Goal: Share content: Share content

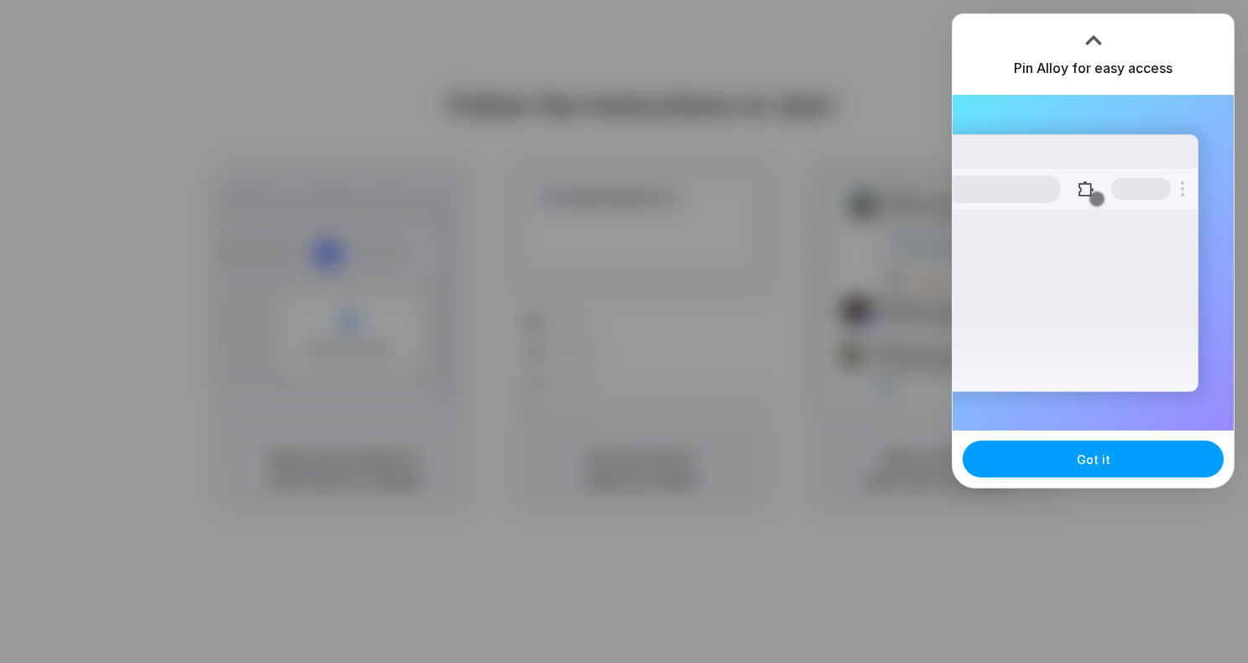
click at [1090, 467] on span "Got it" at bounding box center [1094, 460] width 34 height 18
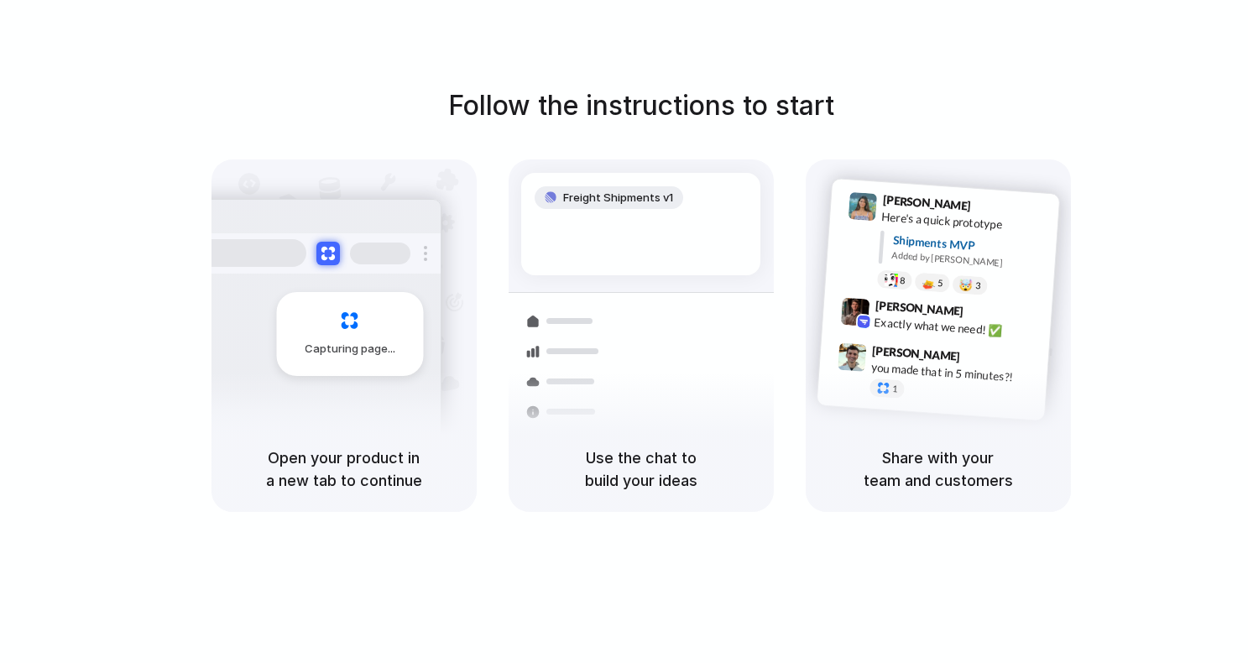
click at [1119, 115] on div "Follow the instructions to start Capturing page Open your product in a new tab …" at bounding box center [641, 299] width 1248 height 426
click at [1126, 93] on div "Follow the instructions to start Capturing page Open your product in a new tab …" at bounding box center [641, 299] width 1248 height 426
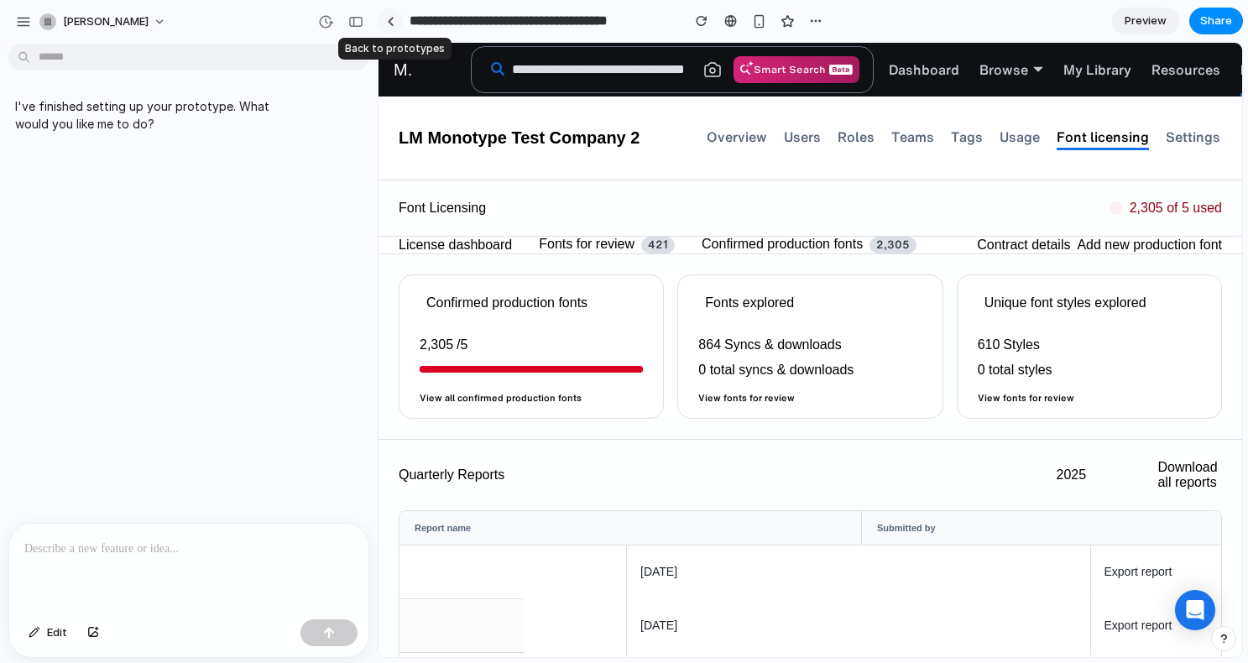
click at [390, 22] on div at bounding box center [391, 21] width 8 height 9
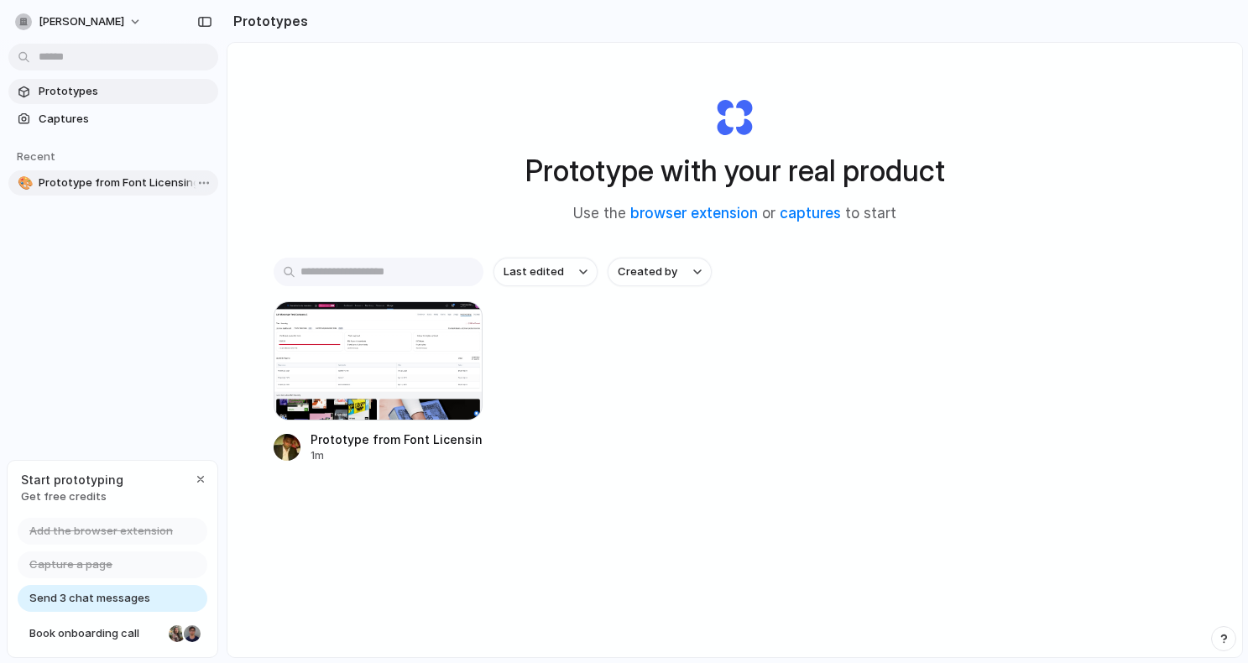
click at [146, 186] on span "Prototype from Font Licensing: Monotype" at bounding box center [125, 183] width 173 height 17
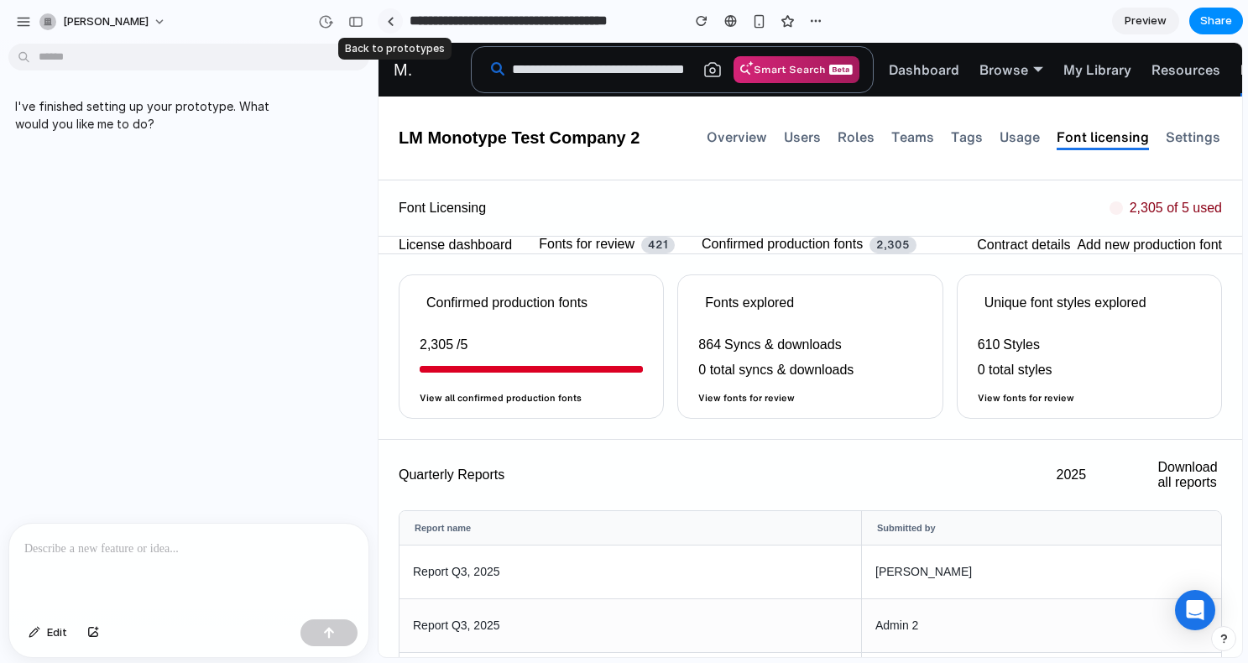
click at [388, 23] on div at bounding box center [391, 21] width 8 height 9
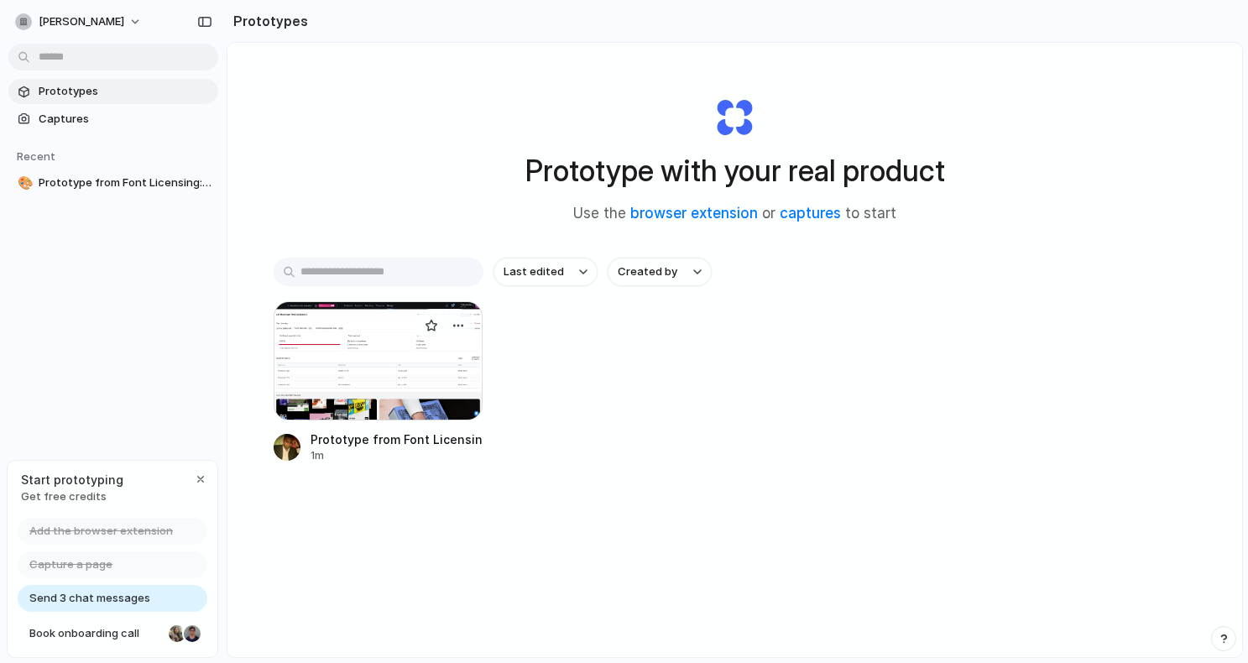
click at [357, 397] on div at bounding box center [379, 360] width 210 height 119
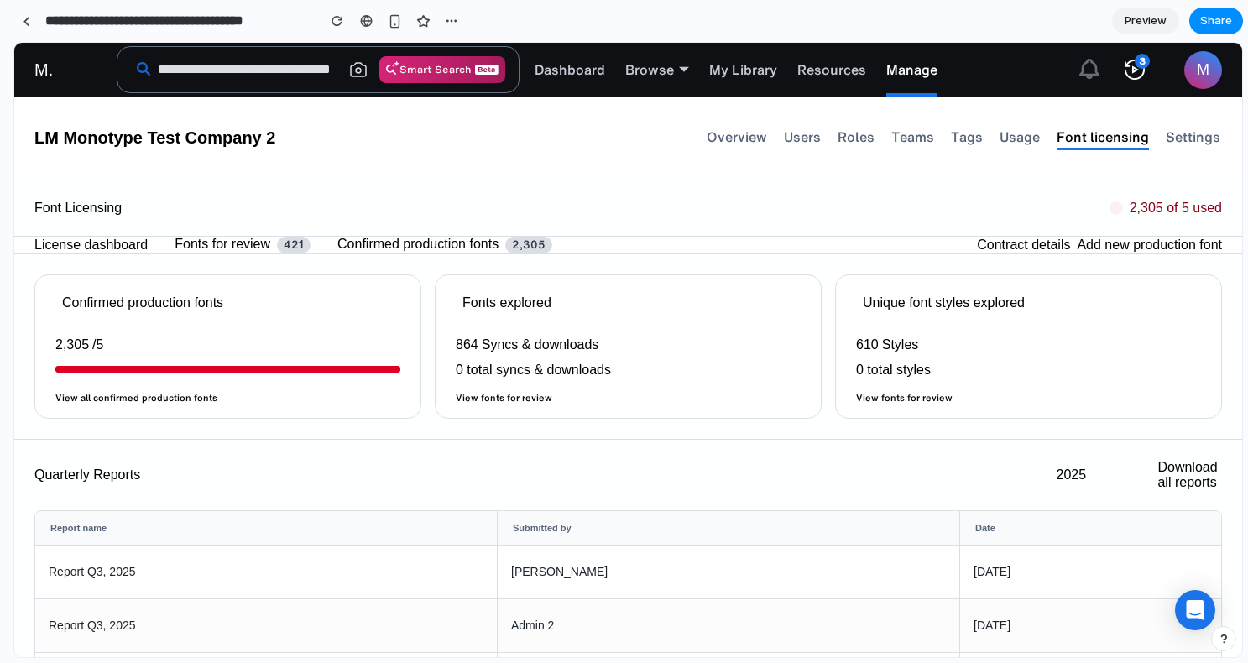
click at [0, 418] on html "**********" at bounding box center [624, 331] width 1248 height 663
click at [1220, 21] on span "Share" at bounding box center [1216, 21] width 32 height 17
click at [582, 212] on div "Share ' Prototype from Font Licensing: Monotype ' [PERSON_NAME] Creator Anyone …" at bounding box center [624, 331] width 1248 height 663
click at [488, 21] on div "button" at bounding box center [484, 20] width 13 height 13
click at [786, 176] on div "Duplicate Delete" at bounding box center [624, 331] width 1248 height 663
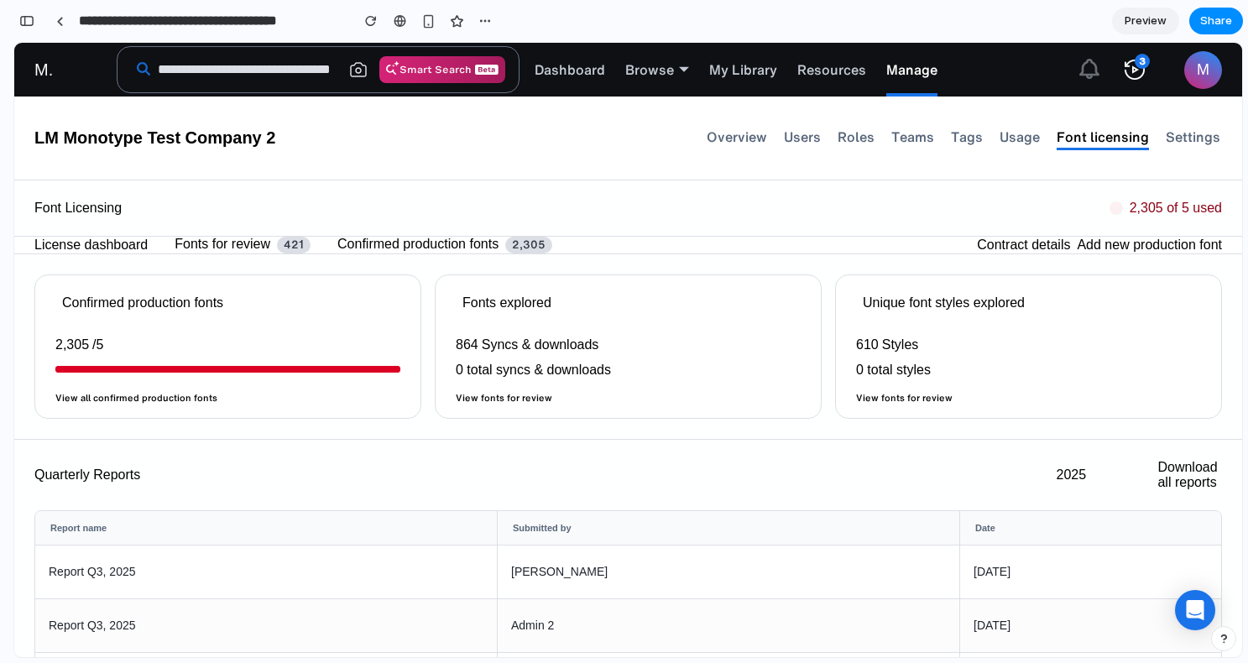
click at [1144, 20] on span "Preview" at bounding box center [1146, 21] width 42 height 17
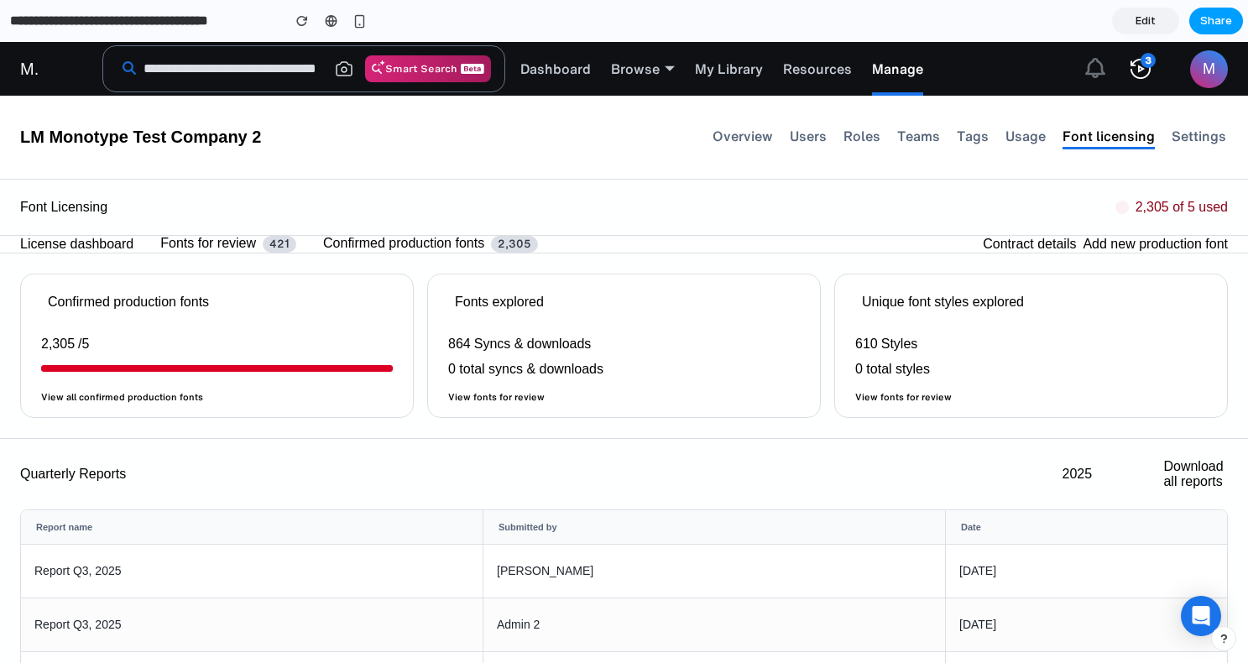
click at [1208, 25] on span "Share" at bounding box center [1216, 21] width 32 height 17
click at [567, 168] on div "Share ' Prototype from Font Licensing: Monotype ' [PERSON_NAME] Creator Anyone …" at bounding box center [624, 331] width 1248 height 663
click at [1211, 24] on span "Share" at bounding box center [1216, 21] width 32 height 17
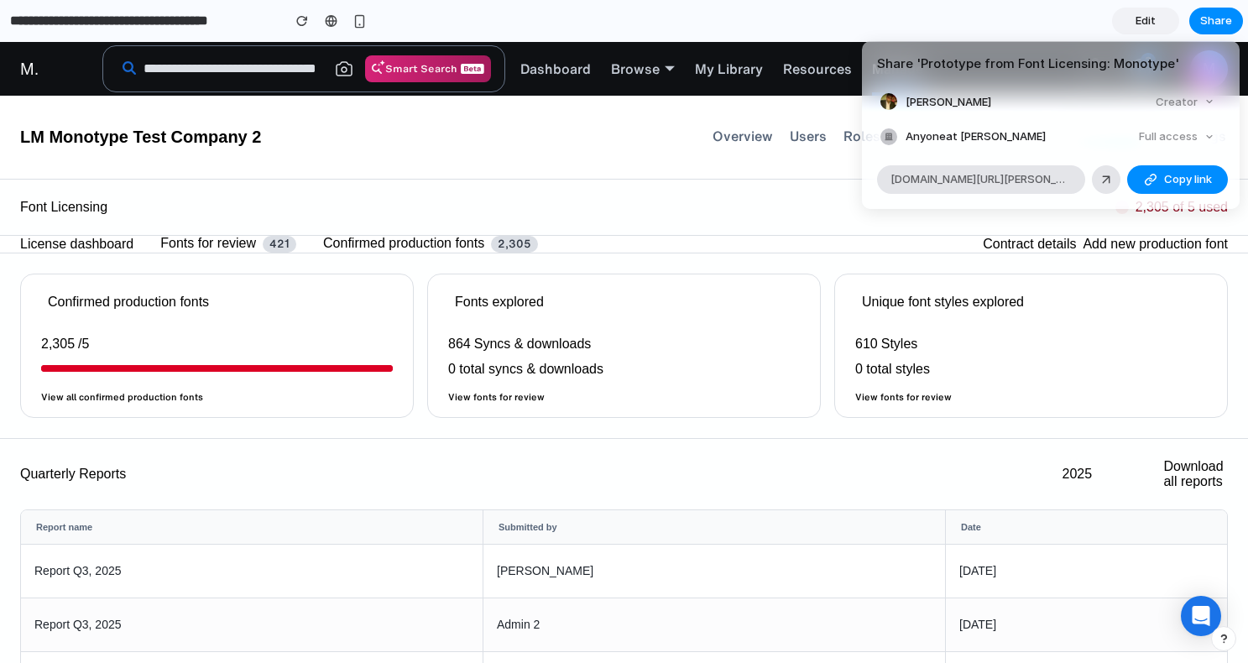
click at [1187, 99] on div "Creator" at bounding box center [1185, 103] width 72 height 24
click at [1207, 101] on div "Creator" at bounding box center [1185, 103] width 72 height 24
click at [1192, 134] on div "Full access" at bounding box center [1176, 137] width 89 height 24
click at [991, 180] on span "[DOMAIN_NAME][URL][PERSON_NAME]" at bounding box center [981, 179] width 181 height 17
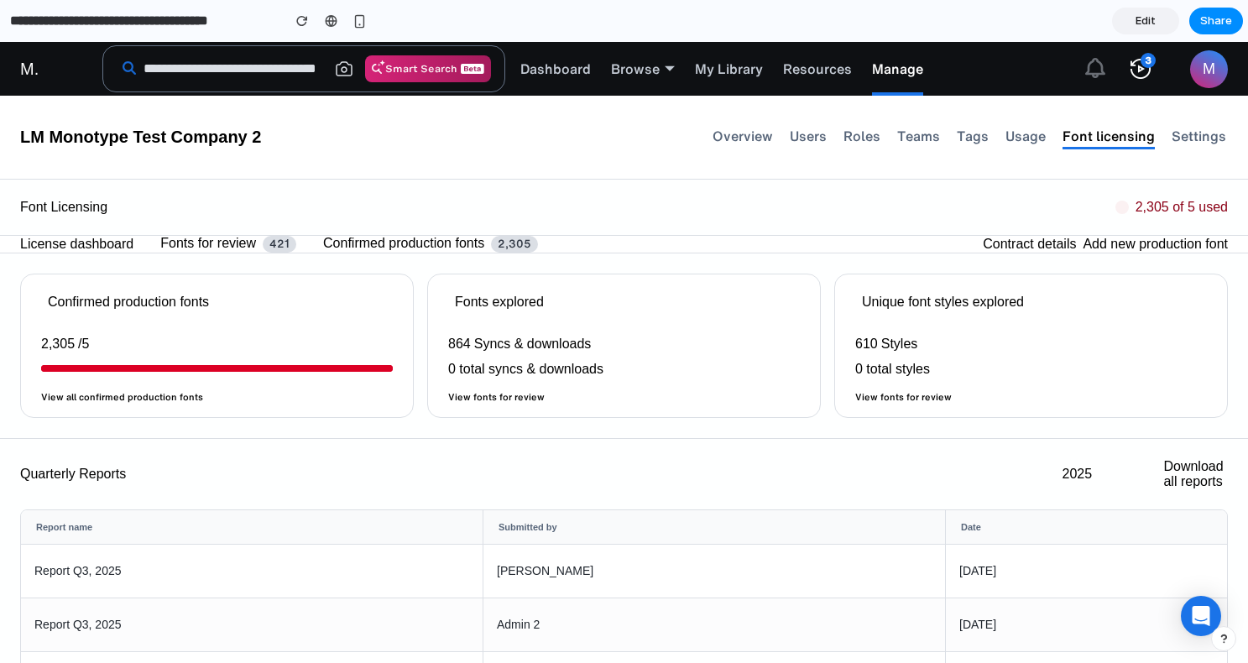
click at [647, 159] on div "Share ' Prototype from Font Licensing: Monotype ' [PERSON_NAME] Creator Anyone …" at bounding box center [624, 331] width 1248 height 663
click at [653, 239] on div "License dashboard Fonts for review 421 You have 421 recommended production font…" at bounding box center [624, 245] width 1248 height 18
click at [1146, 24] on span "Edit" at bounding box center [1146, 21] width 20 height 17
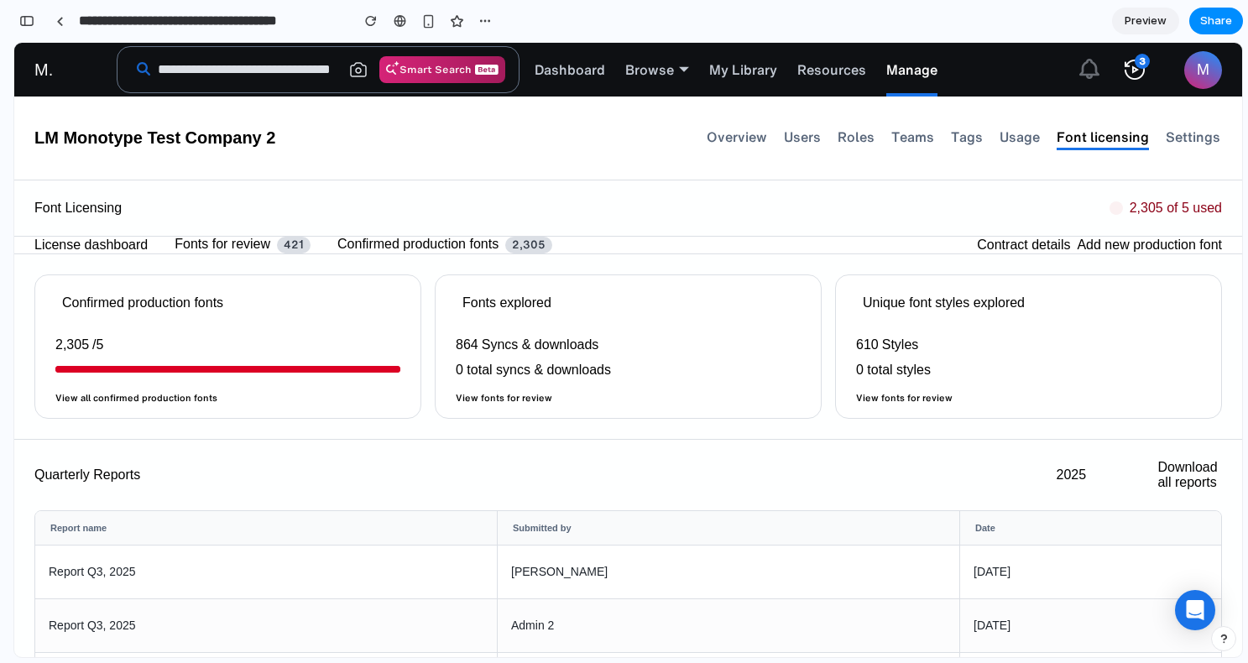
scroll to position [0, 15]
click at [60, 20] on div at bounding box center [60, 21] width 8 height 9
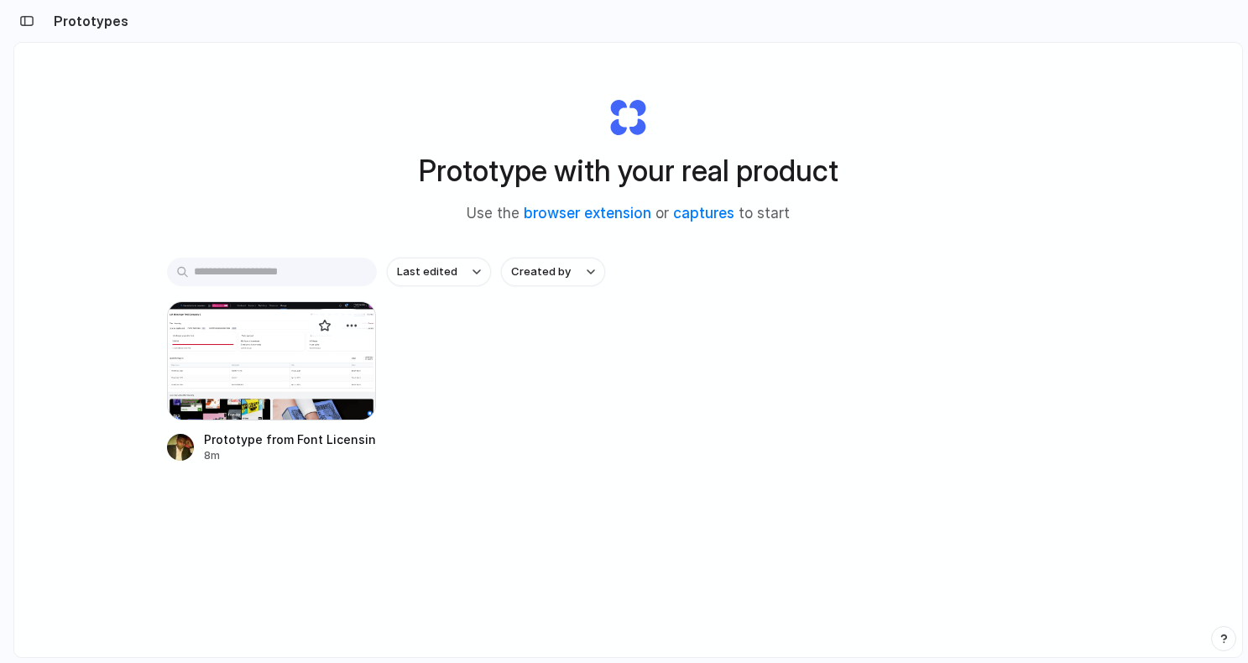
click at [314, 350] on div at bounding box center [272, 360] width 210 height 119
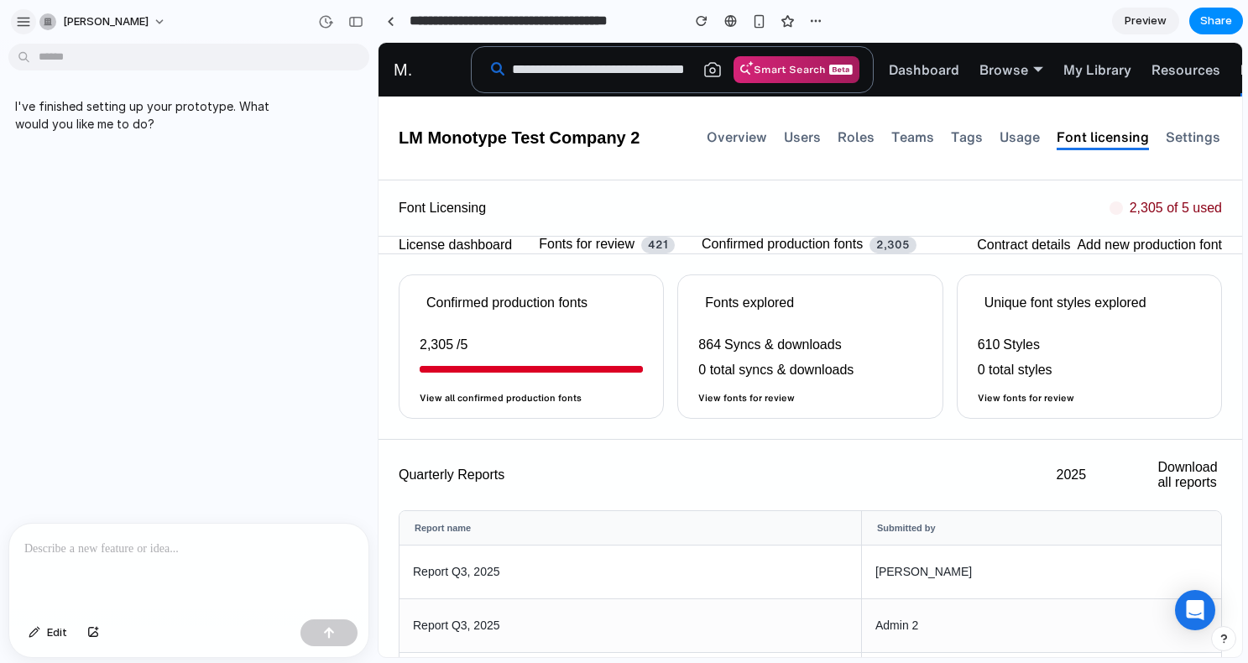
click at [19, 14] on div "button" at bounding box center [23, 21] width 15 height 15
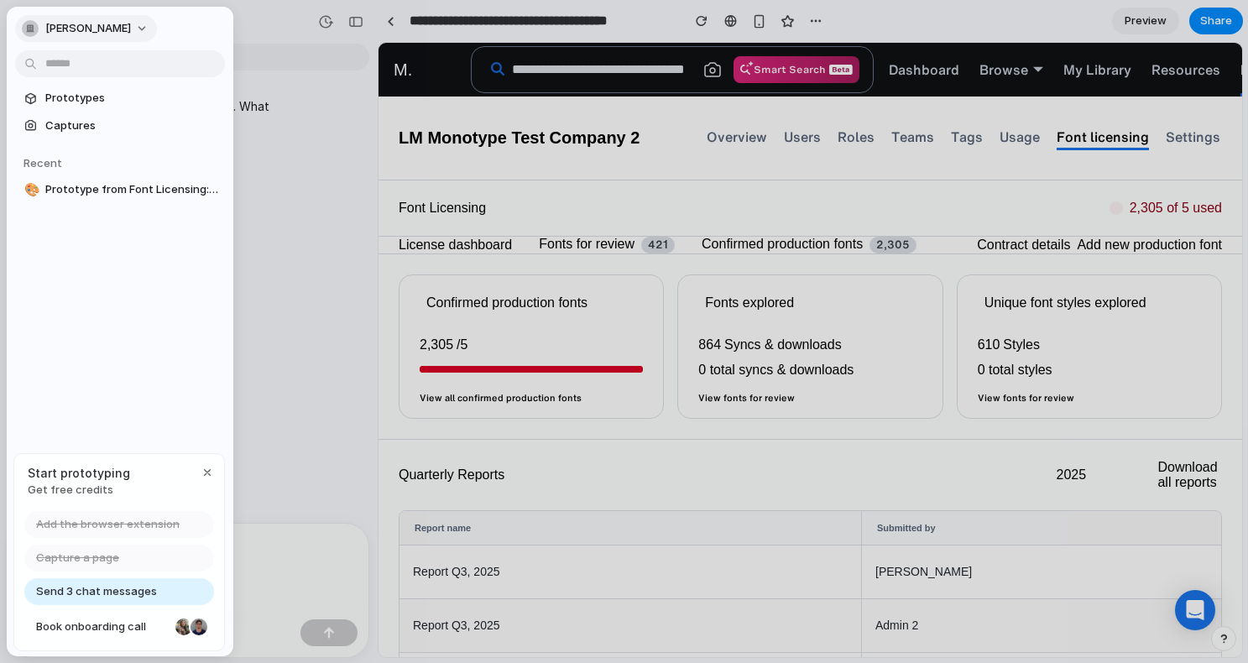
click at [147, 24] on button "[PERSON_NAME]" at bounding box center [86, 28] width 142 height 27
click at [321, 246] on div "Settings Invite members Change theme Sign out" at bounding box center [624, 331] width 1248 height 663
click at [389, 20] on div at bounding box center [624, 331] width 1248 height 663
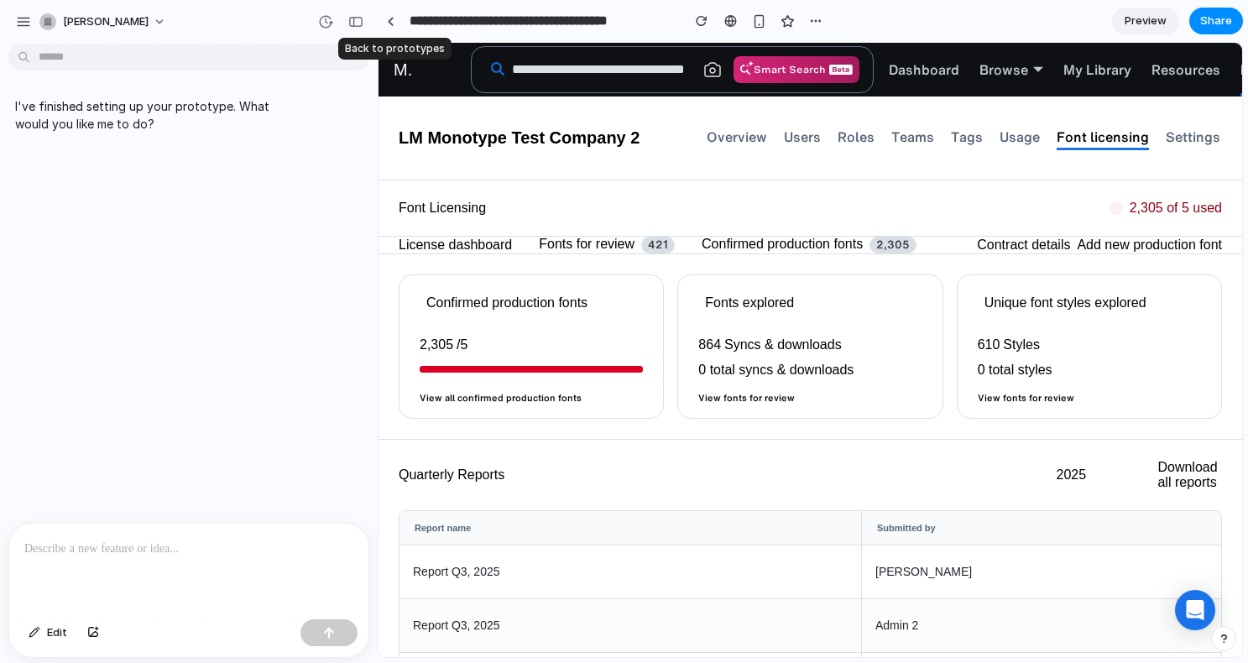
click at [389, 20] on div at bounding box center [391, 21] width 8 height 9
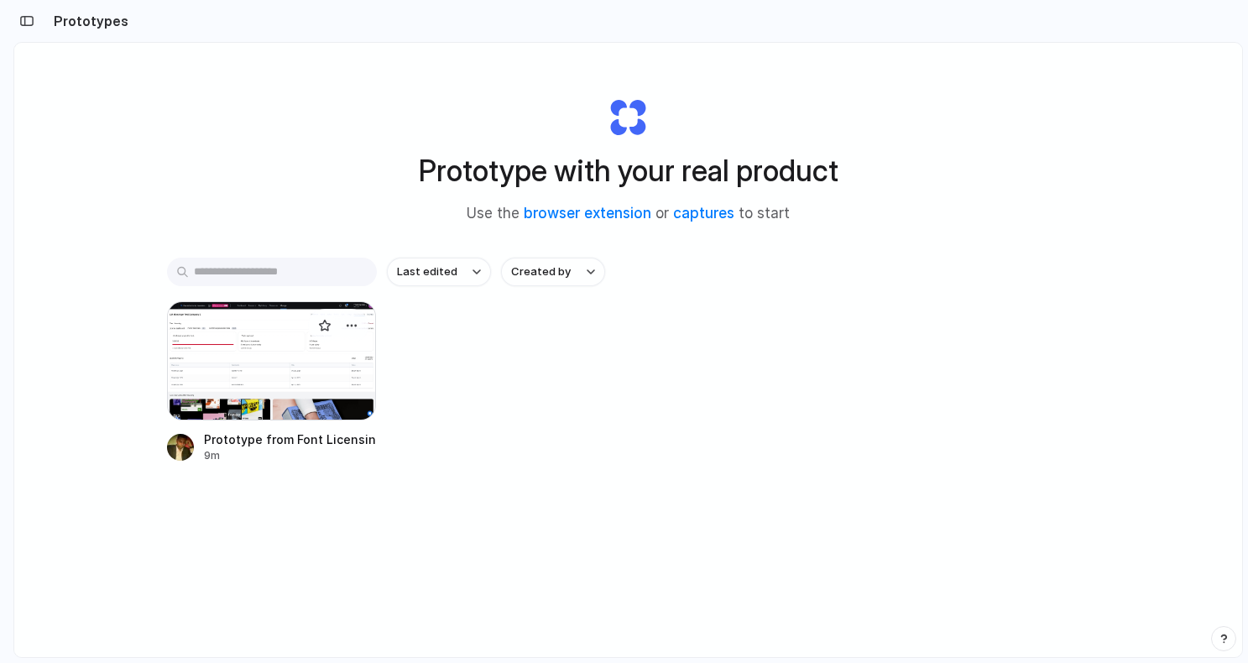
click at [229, 314] on div at bounding box center [272, 360] width 210 height 119
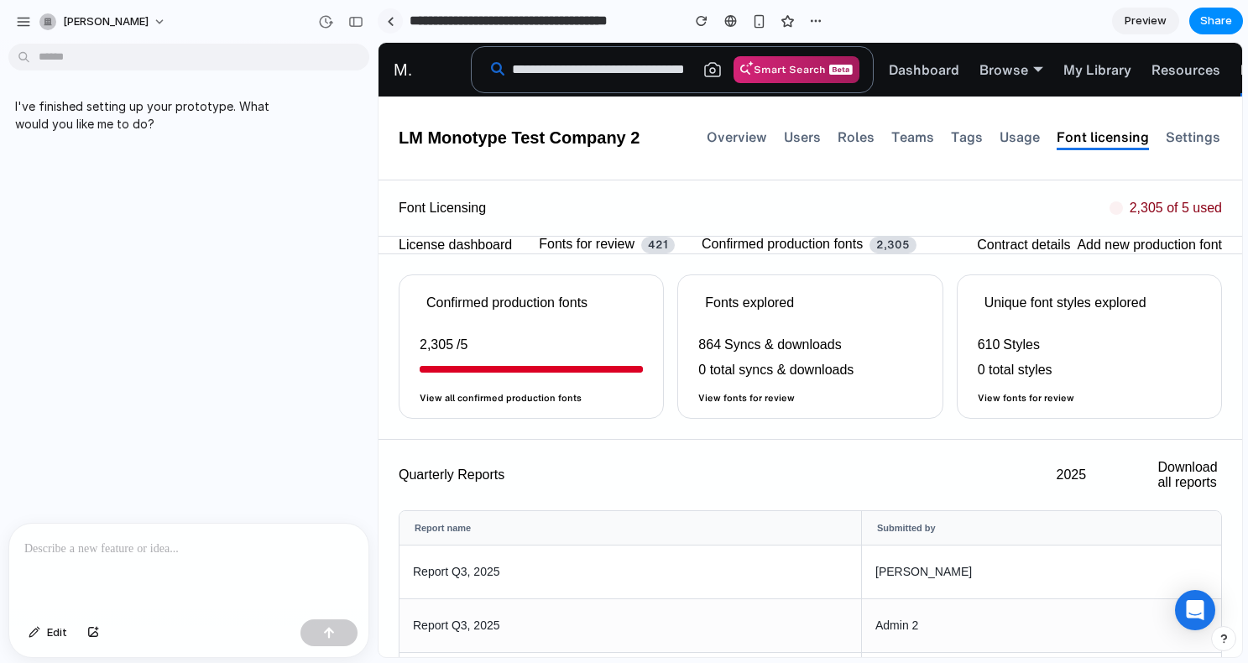
click at [391, 17] on div at bounding box center [391, 21] width 8 height 9
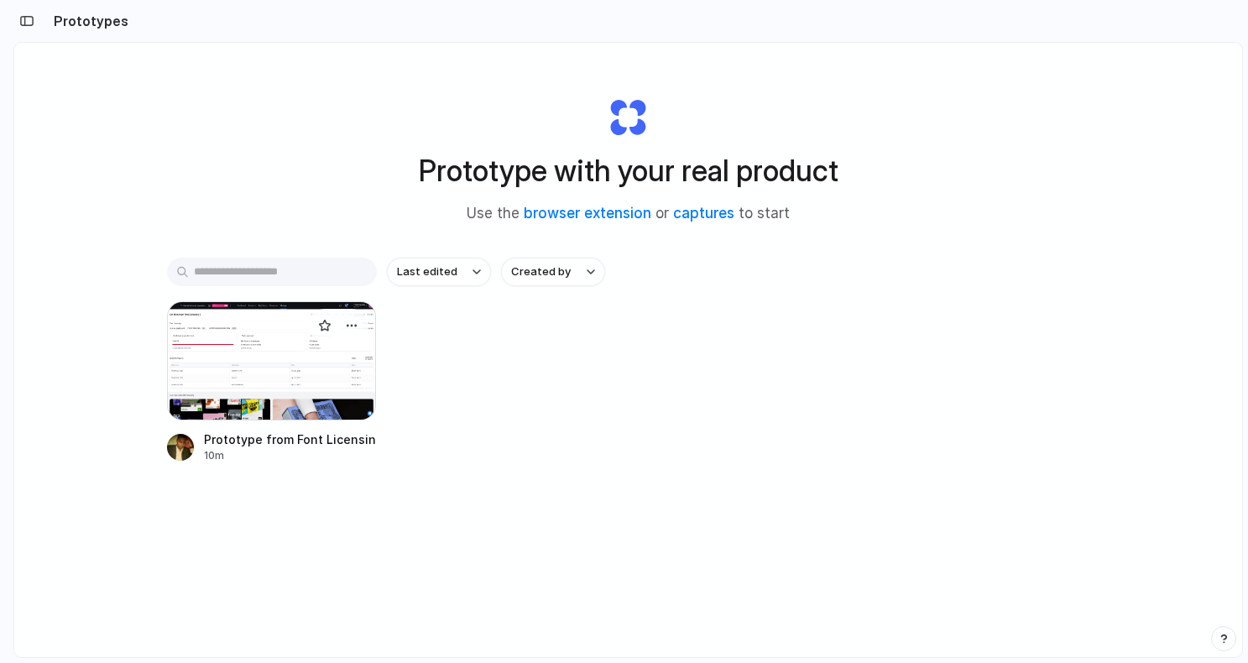
click at [297, 337] on div at bounding box center [272, 360] width 210 height 119
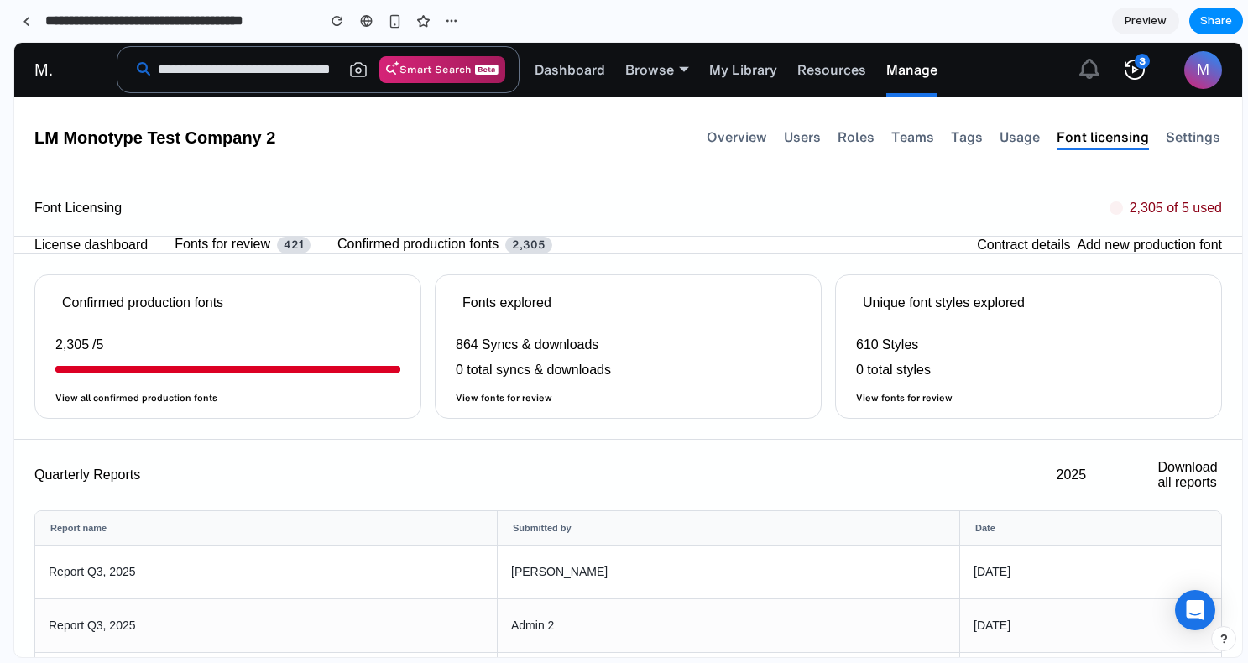
drag, startPoint x: 375, startPoint y: 94, endPoint x: -7, endPoint y: 69, distance: 382.7
click at [0, 69] on html "**********" at bounding box center [624, 331] width 1248 height 663
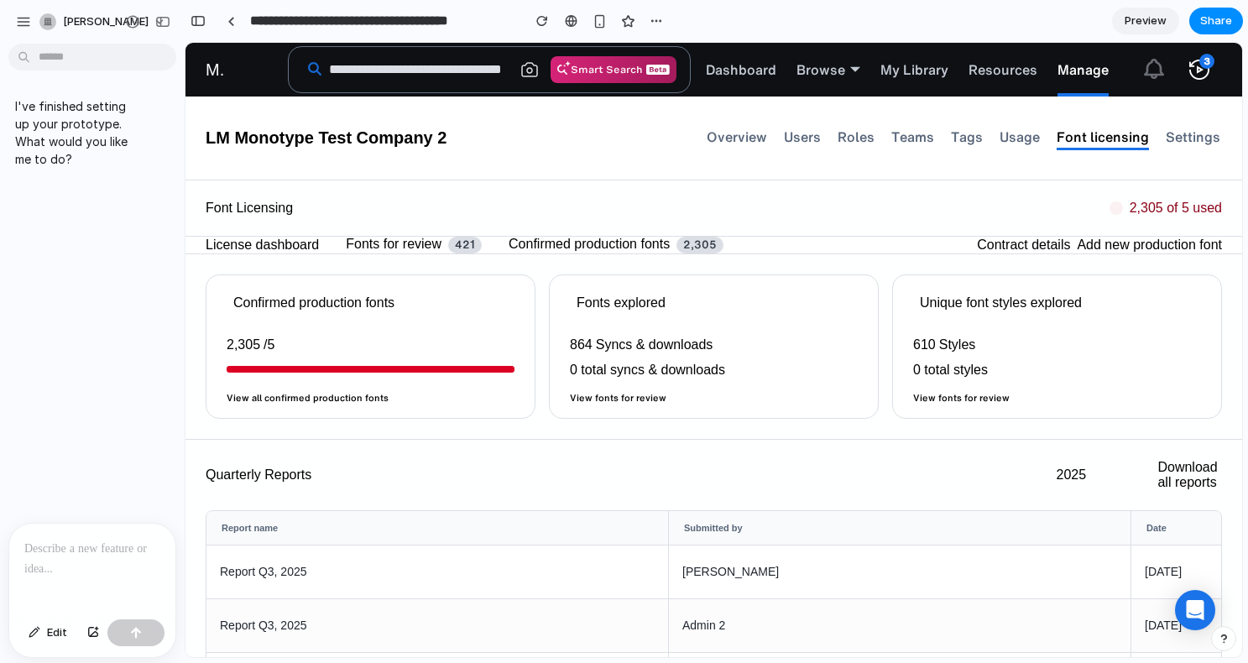
click at [1146, 25] on span "Preview" at bounding box center [1146, 21] width 42 height 17
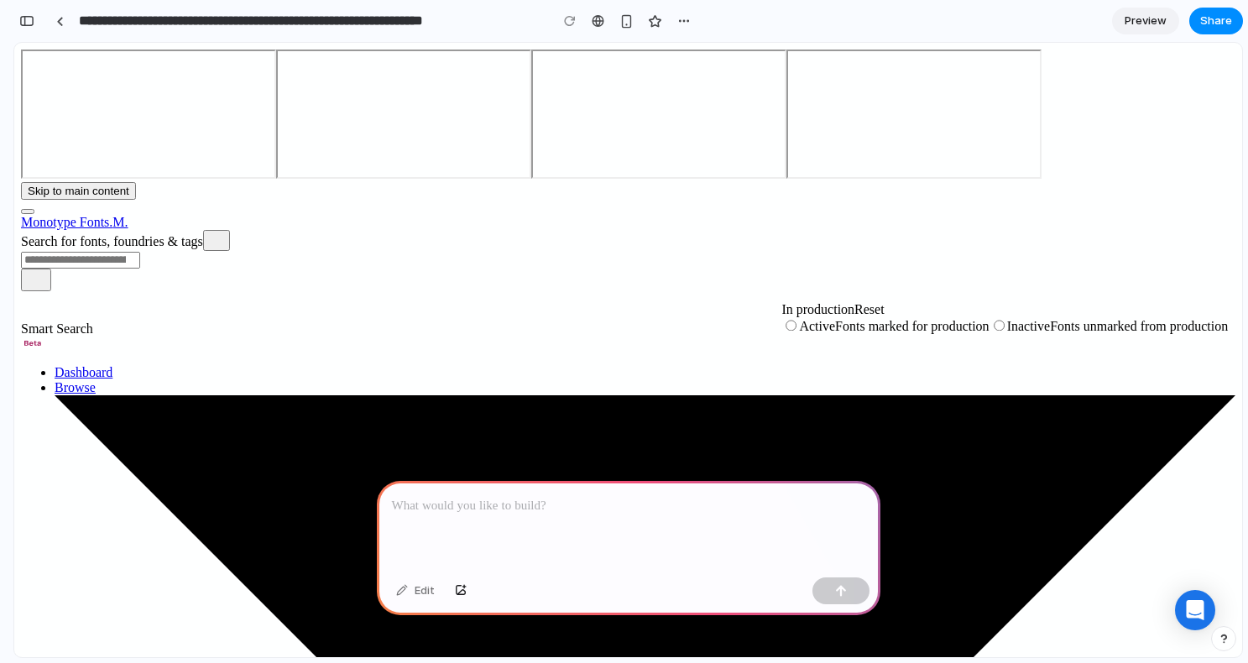
click at [1145, 20] on span "Preview" at bounding box center [1146, 21] width 42 height 17
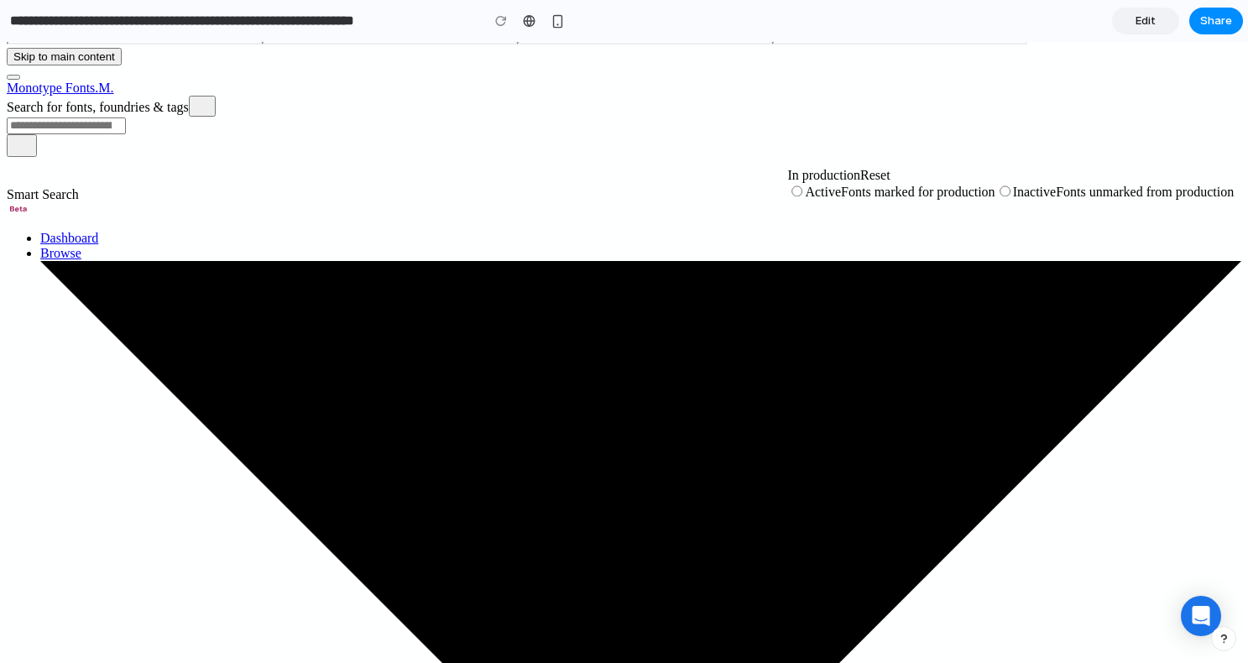
scroll to position [153, 0]
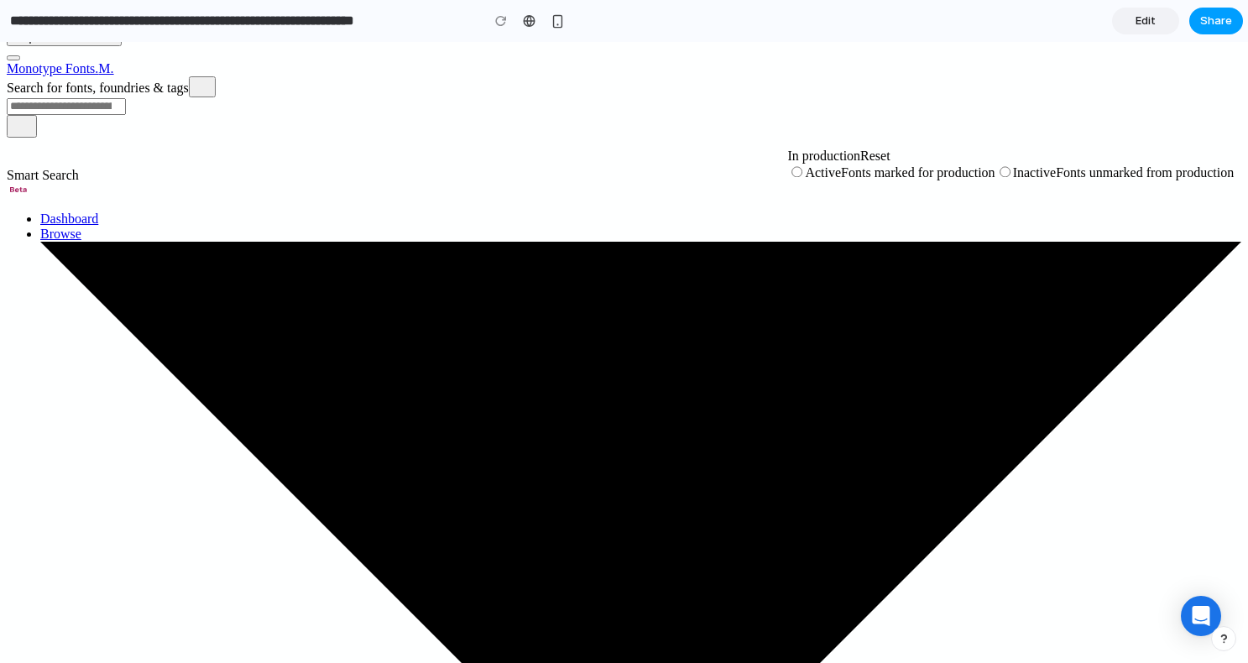
click at [1217, 20] on span "Share" at bounding box center [1216, 21] width 32 height 17
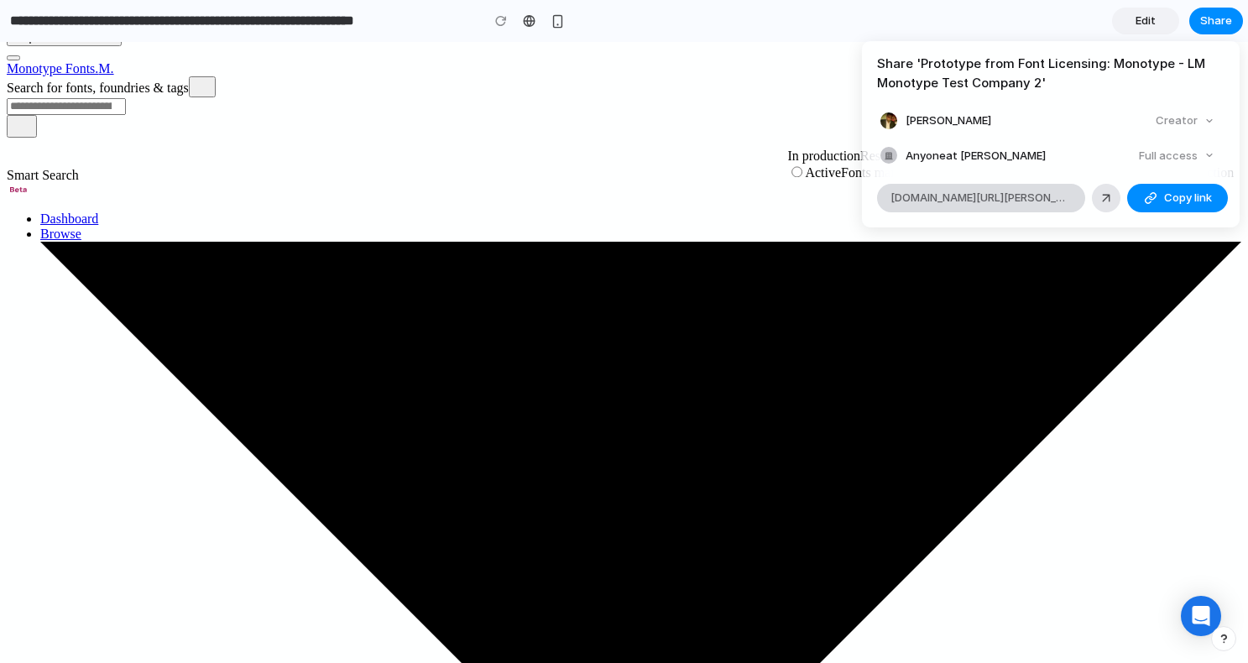
click at [1018, 198] on span "[DOMAIN_NAME][URL][PERSON_NAME]" at bounding box center [981, 198] width 181 height 17
click at [607, 166] on div "Share ' Prototype from Font Licensing: Monotype - LM Monotype Test Company 2 ' …" at bounding box center [624, 331] width 1248 height 663
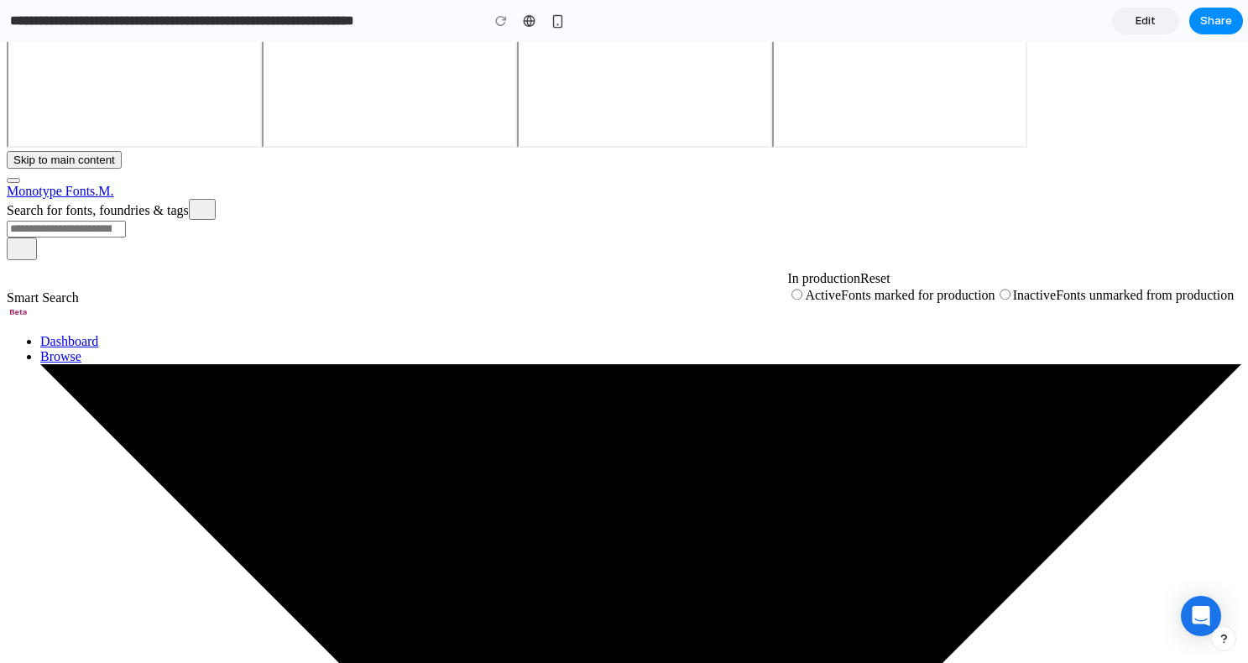
scroll to position [0, 0]
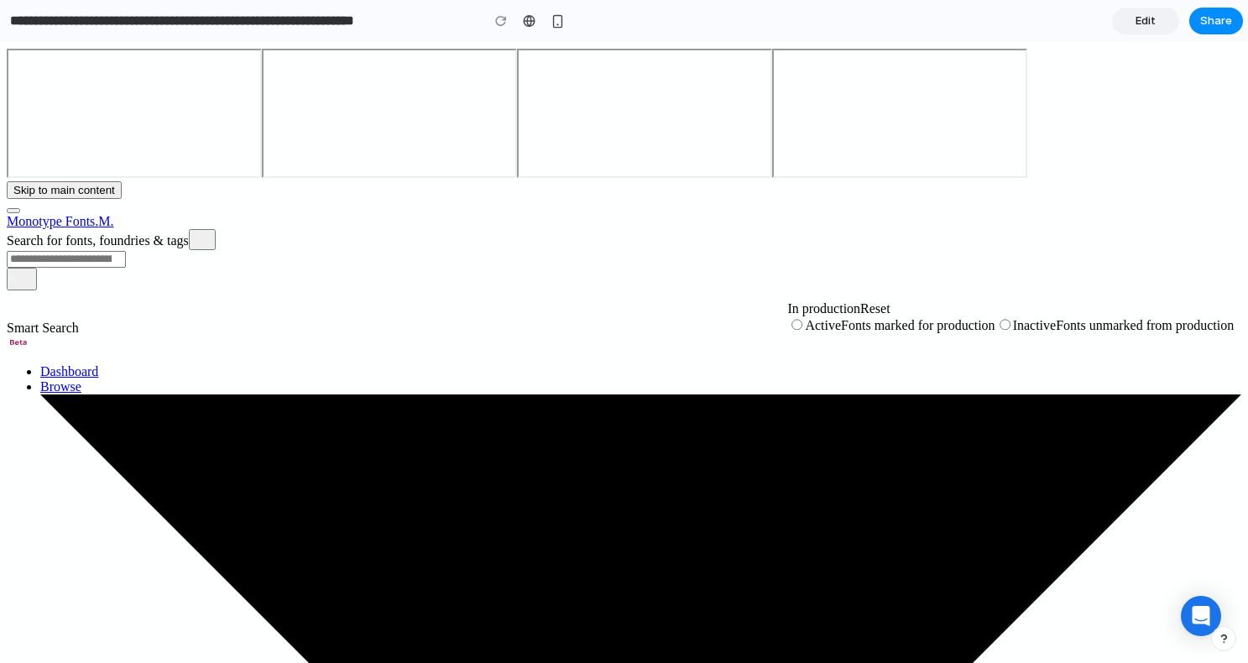
click at [1143, 23] on span "Edit" at bounding box center [1146, 21] width 20 height 17
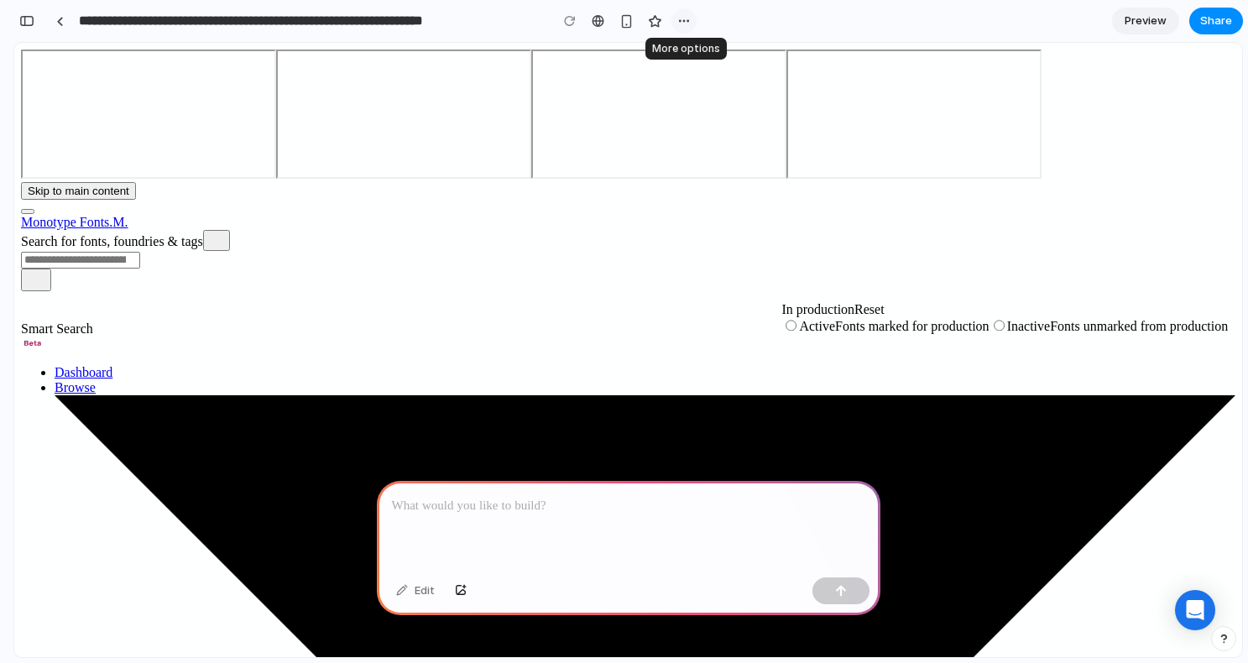
click at [683, 17] on div "button" at bounding box center [683, 20] width 13 height 13
click at [784, 17] on div "Duplicate Delete" at bounding box center [624, 331] width 1248 height 663
click at [1154, 21] on span "Preview" at bounding box center [1146, 21] width 42 height 17
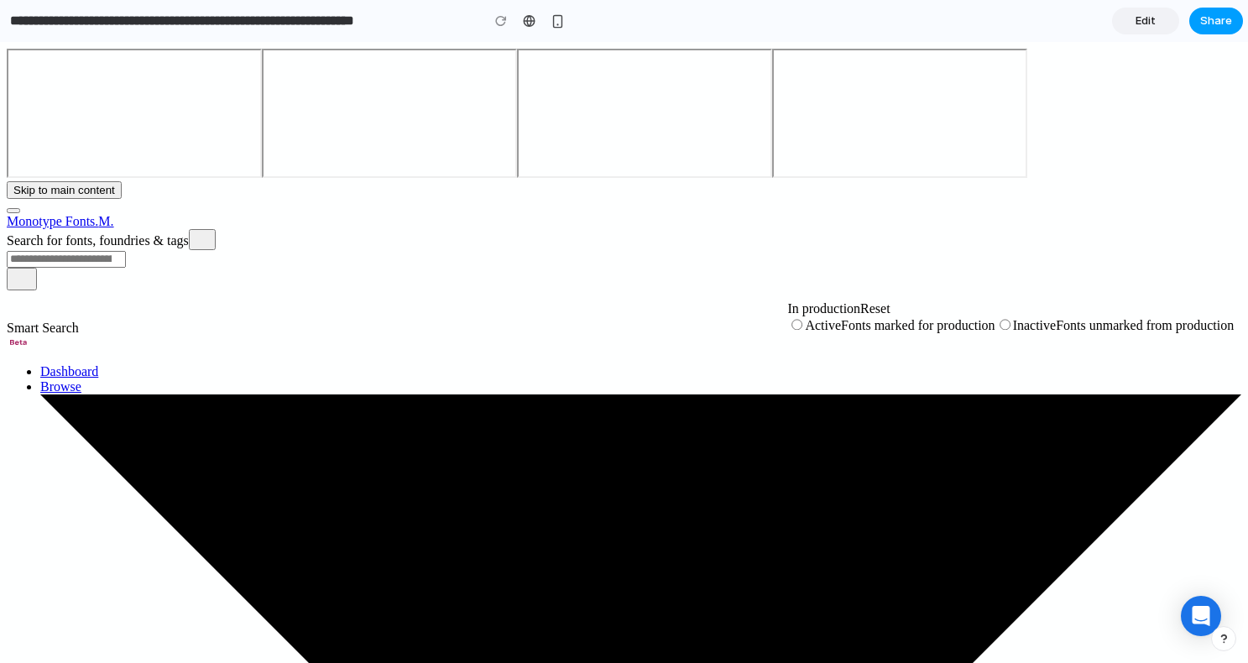
click at [1210, 15] on span "Share" at bounding box center [1216, 21] width 32 height 17
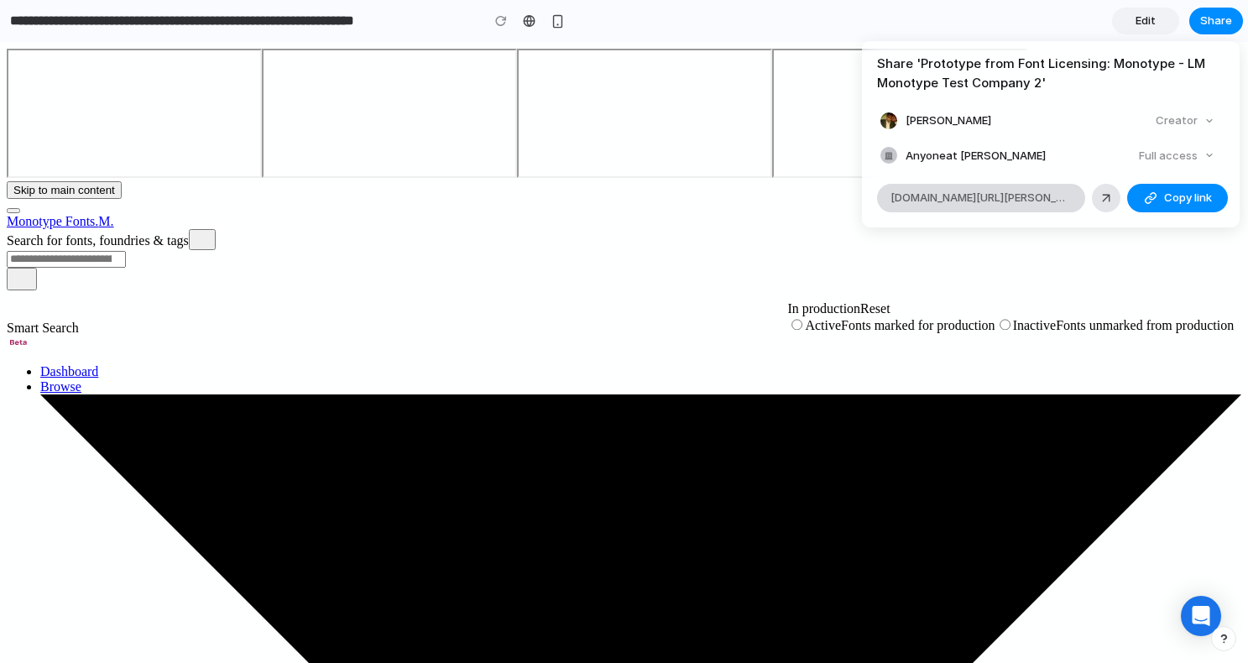
click at [998, 197] on span "[DOMAIN_NAME][URL][PERSON_NAME]" at bounding box center [981, 198] width 181 height 17
click at [637, 274] on div "Share ' Prototype from Font Licensing: Monotype - LM Monotype Test Company 2 ' …" at bounding box center [624, 331] width 1248 height 663
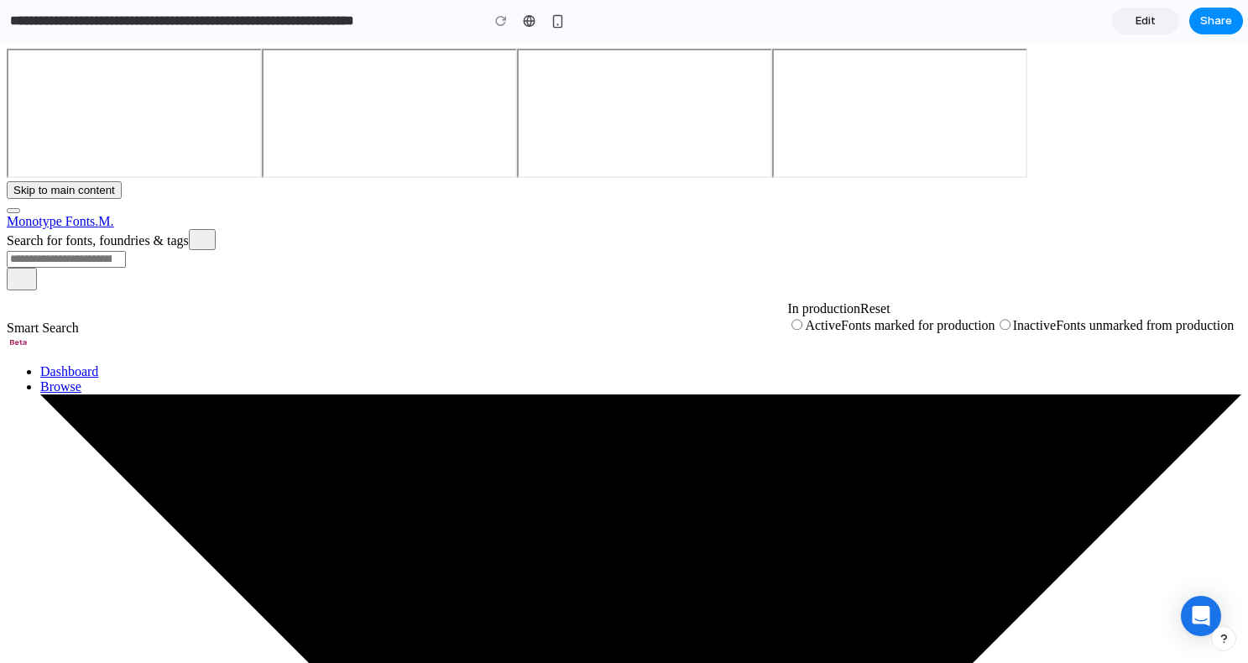
click at [1146, 8] on div "Edit Share" at bounding box center [1177, 21] width 131 height 27
click at [1146, 18] on span "Edit" at bounding box center [1146, 21] width 20 height 17
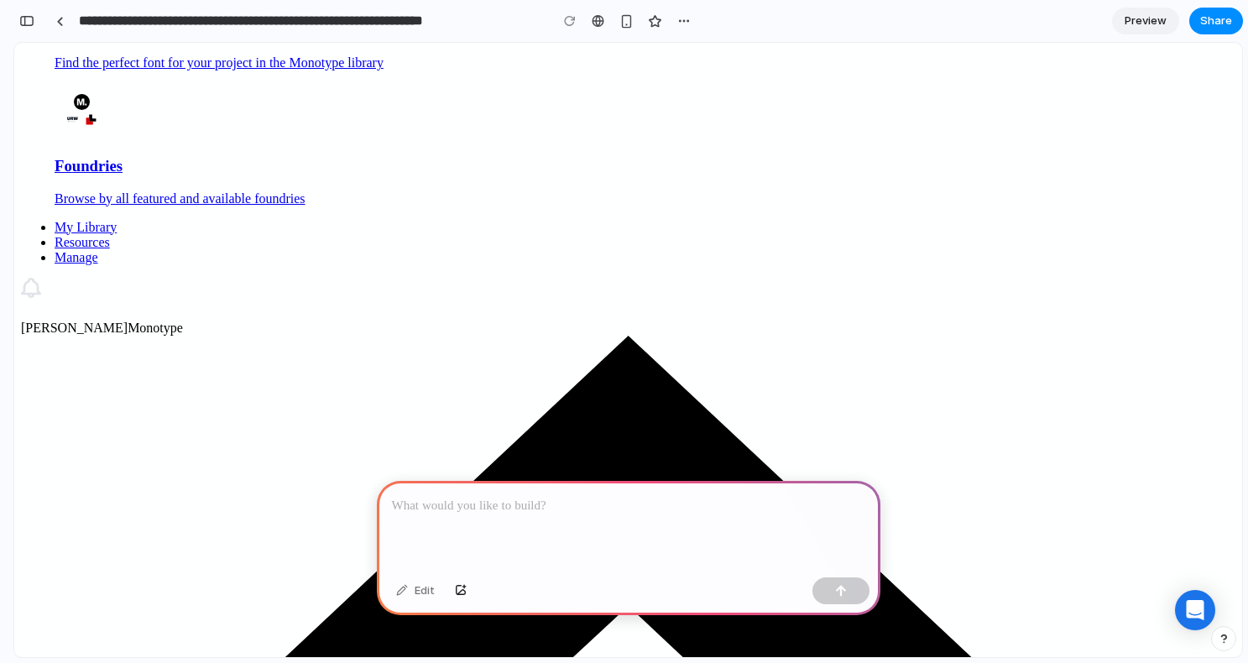
scroll to position [1251, 0]
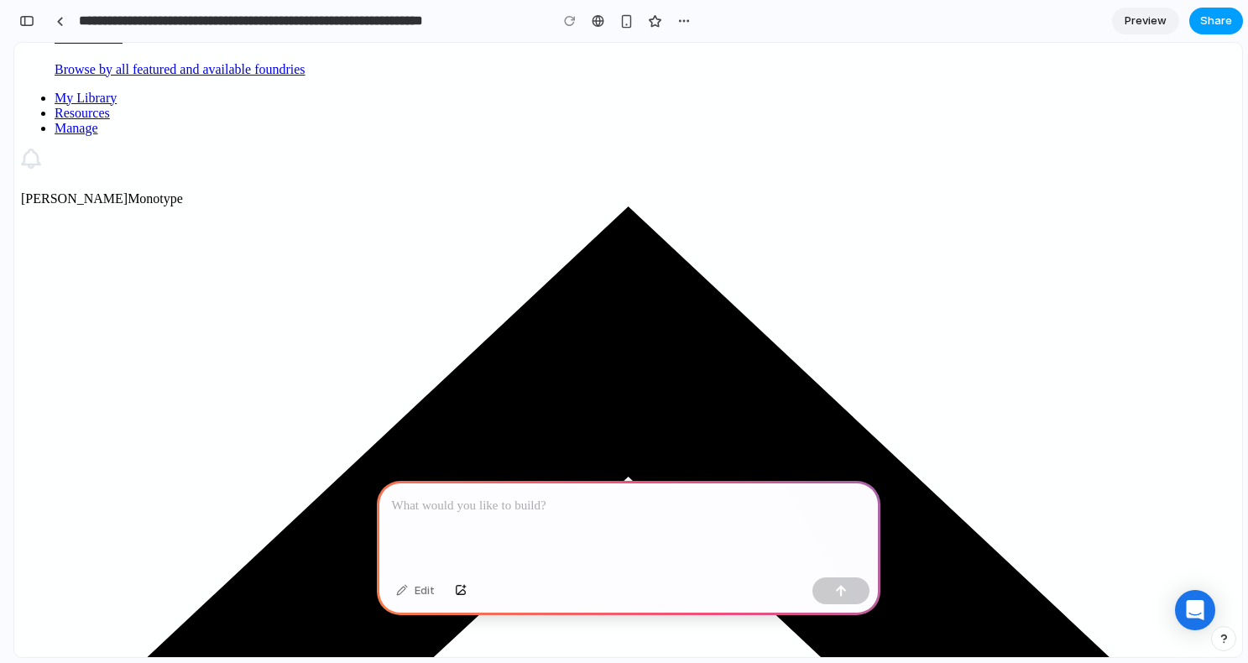
click at [1214, 19] on span "Share" at bounding box center [1216, 21] width 32 height 17
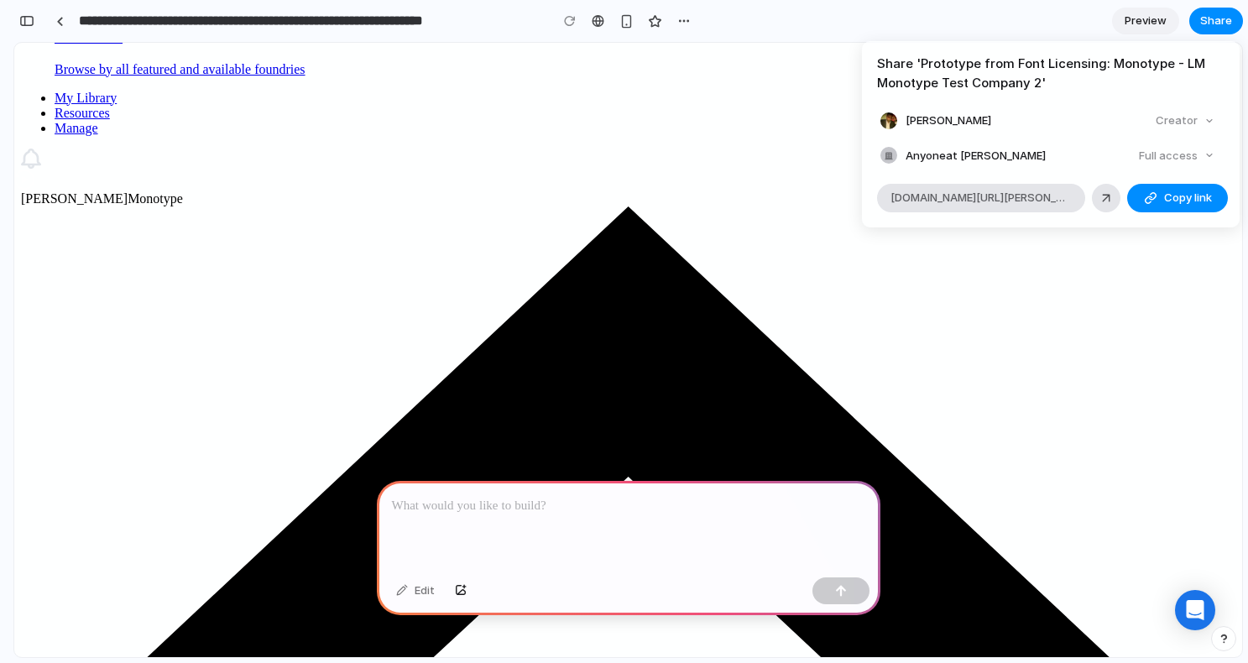
click at [1194, 121] on div "Creator" at bounding box center [1185, 121] width 72 height 24
click at [1189, 152] on div "Full access" at bounding box center [1176, 156] width 89 height 24
click at [640, 157] on div "Share ' Prototype from Font Licensing: Monotype - LM Monotype Test Company 2 ' …" at bounding box center [624, 331] width 1248 height 663
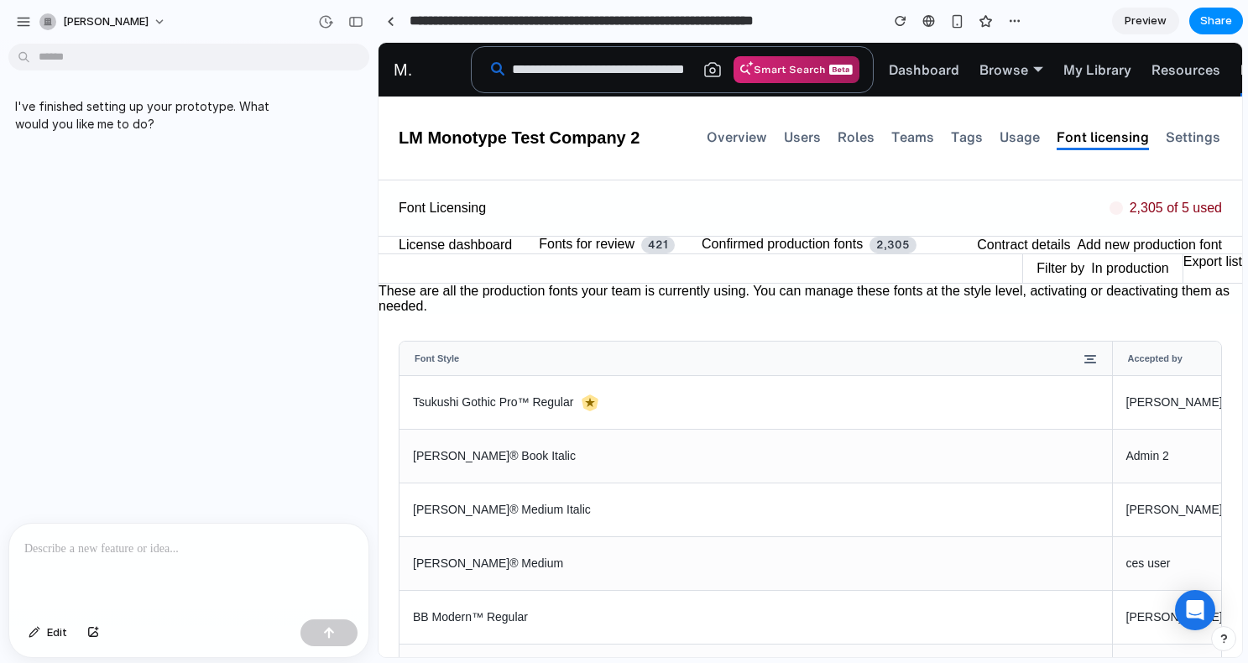
scroll to position [0, 0]
